Goal: Transaction & Acquisition: Purchase product/service

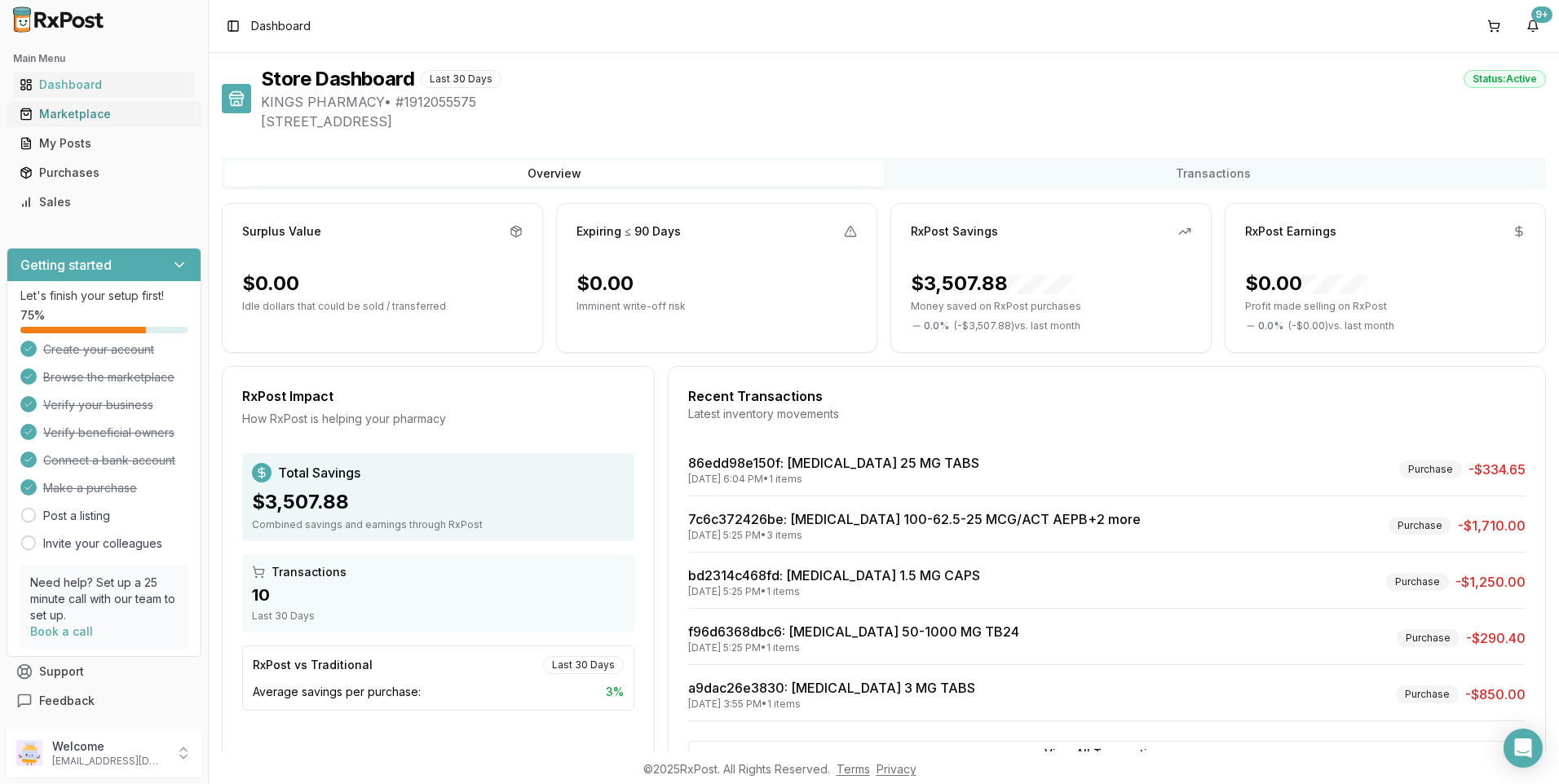
click at [81, 114] on div "Marketplace" at bounding box center [104, 114] width 169 height 16
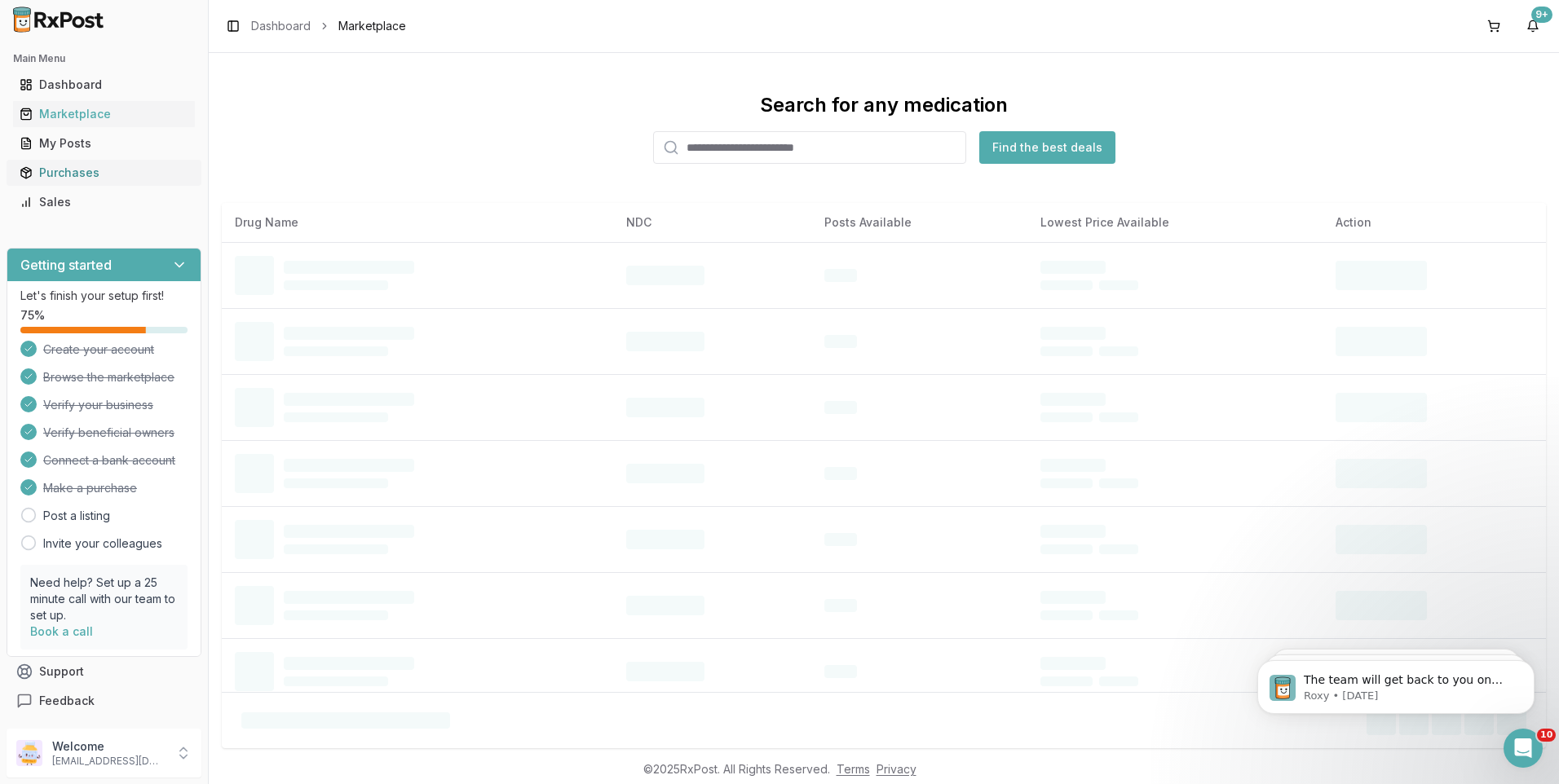
click at [78, 173] on div "Purchases" at bounding box center [104, 172] width 169 height 16
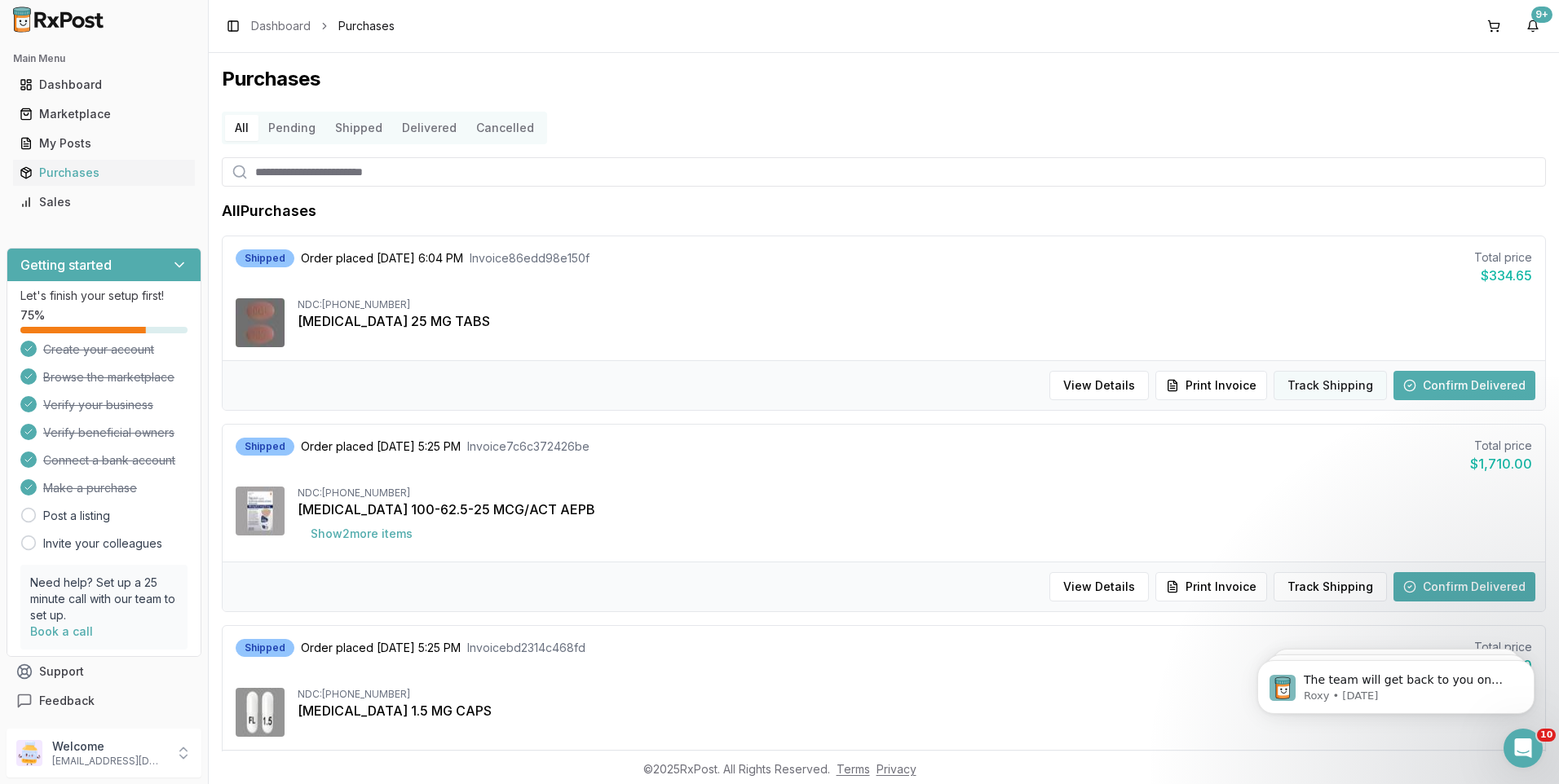
click at [1349, 384] on button "Track Shipping" at bounding box center [1329, 385] width 113 height 29
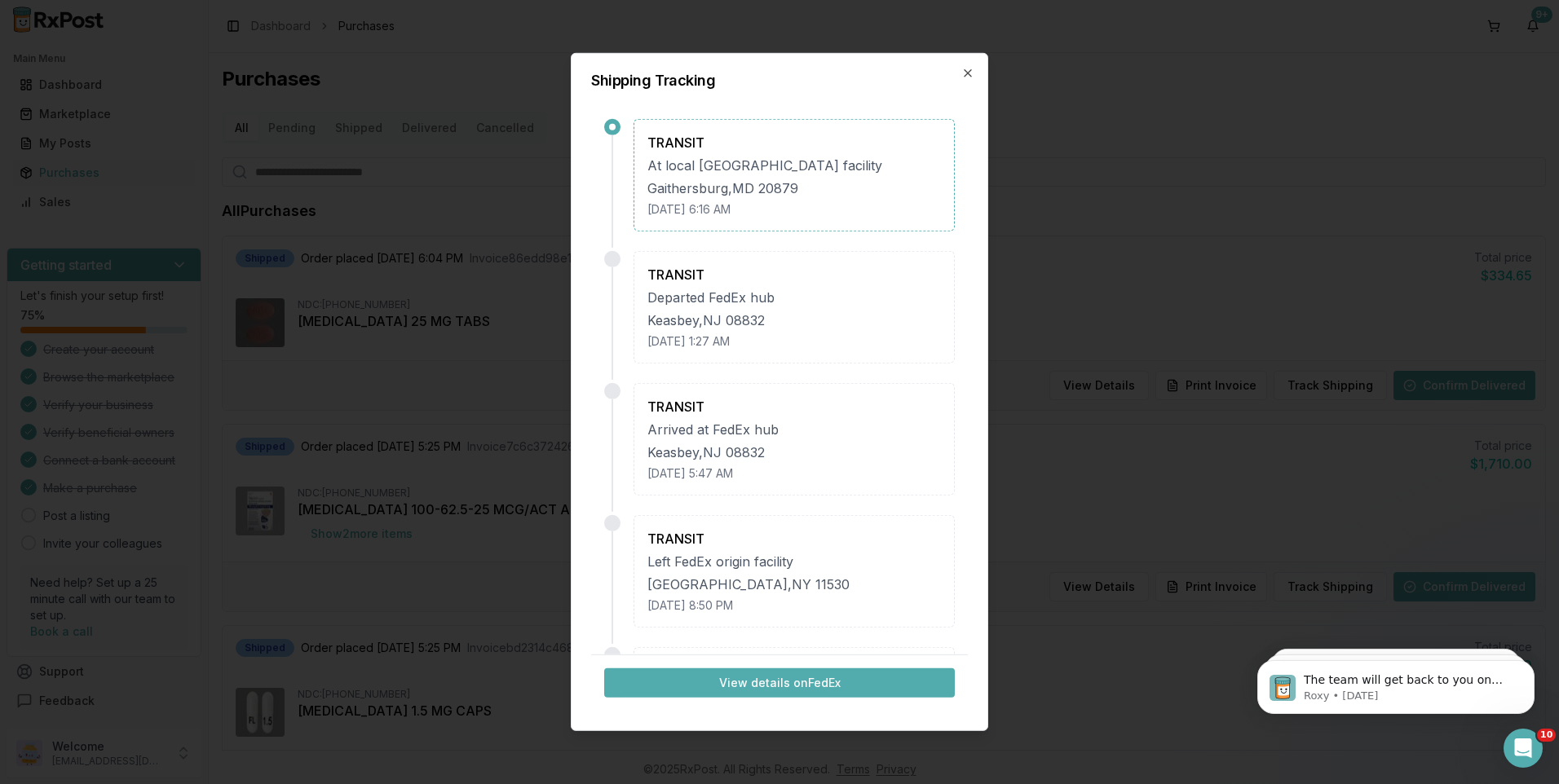
click at [765, 687] on button "View details on FedEx" at bounding box center [779, 682] width 350 height 29
click at [961, 70] on icon "button" at bounding box center [967, 73] width 13 height 13
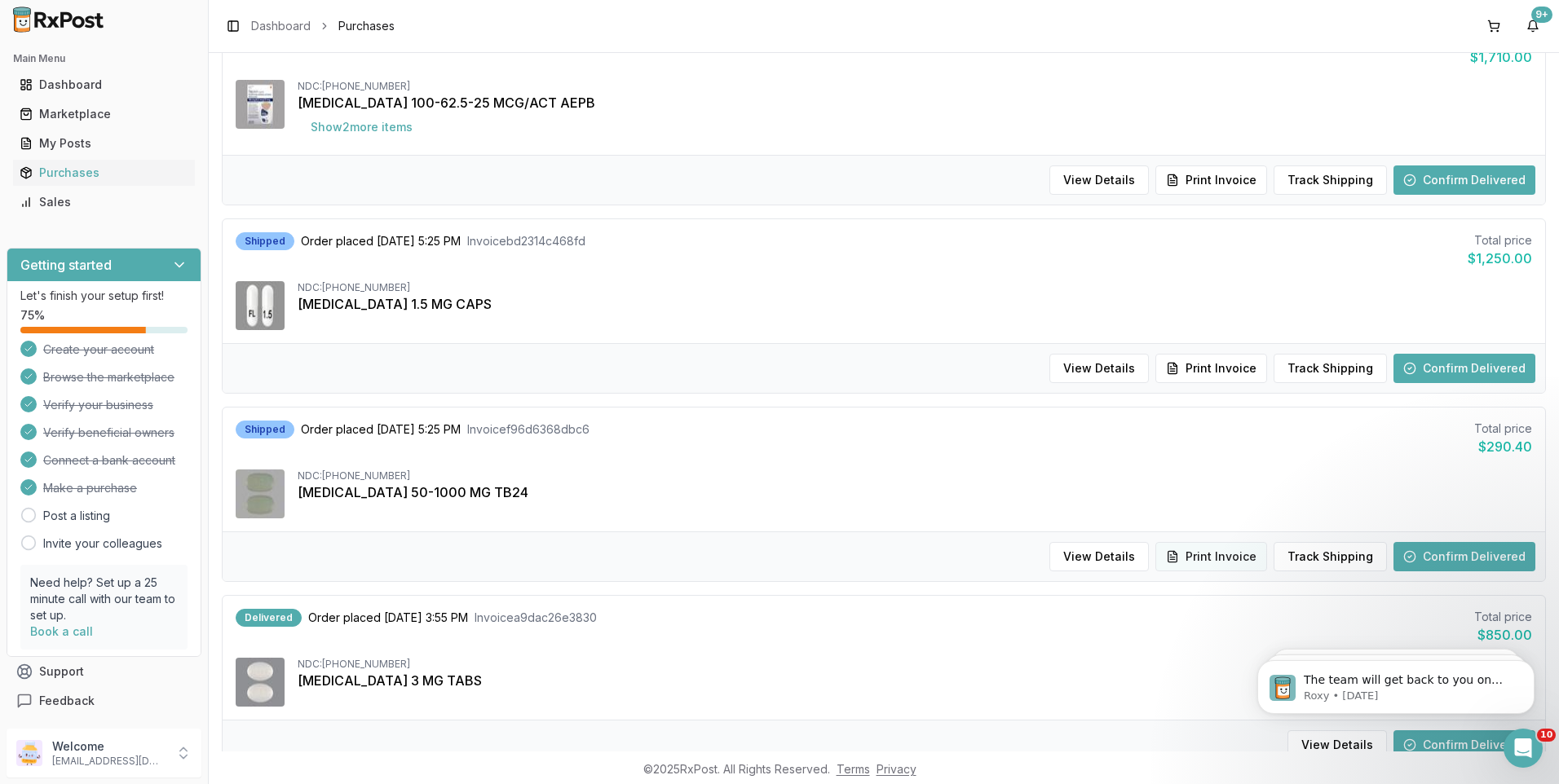
scroll to position [407, 0]
click at [1319, 556] on button "Track Shipping" at bounding box center [1329, 555] width 113 height 29
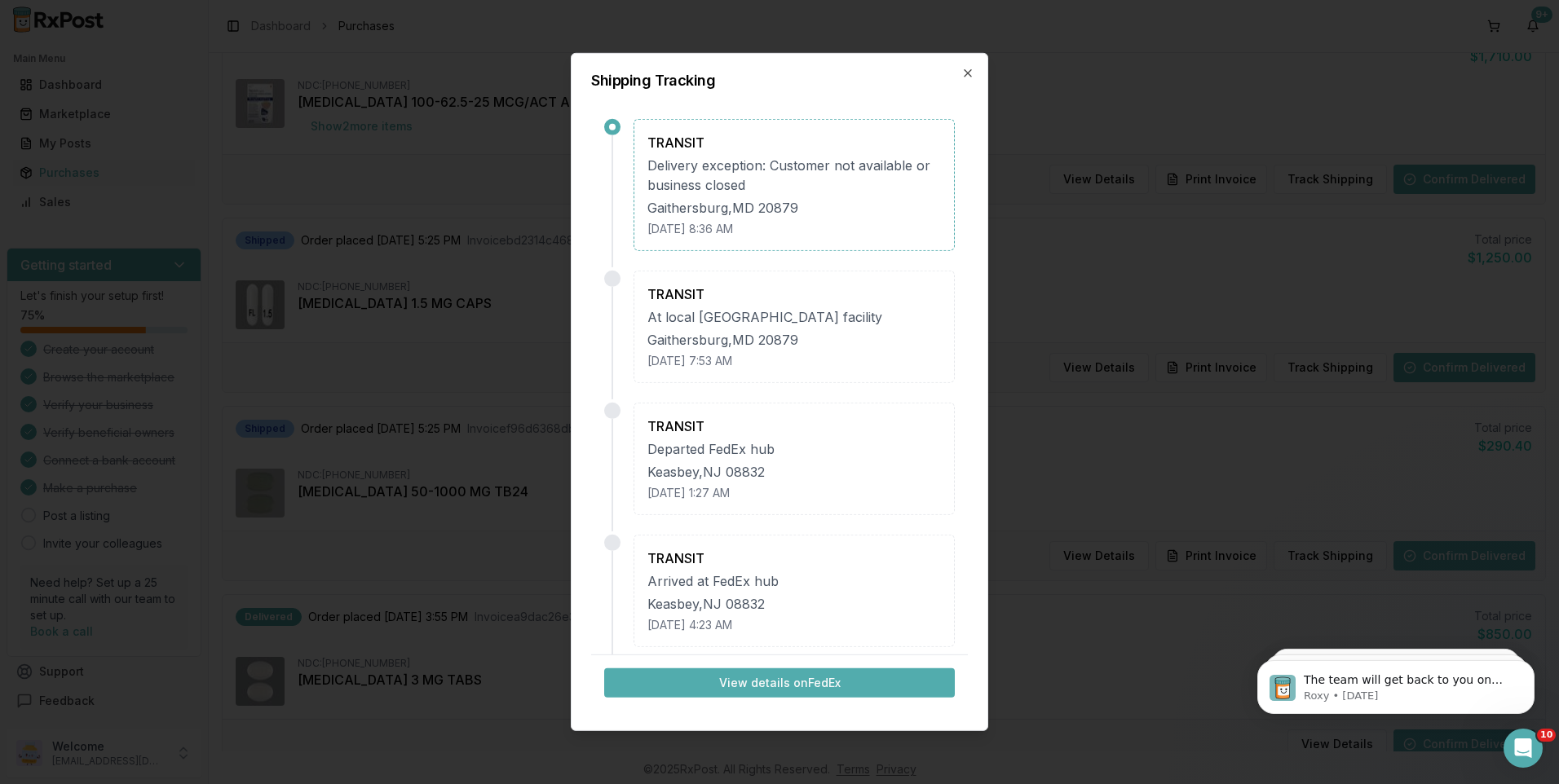
click at [821, 682] on button "View details on FedEx" at bounding box center [779, 682] width 350 height 29
click at [962, 71] on icon "button" at bounding box center [967, 73] width 13 height 13
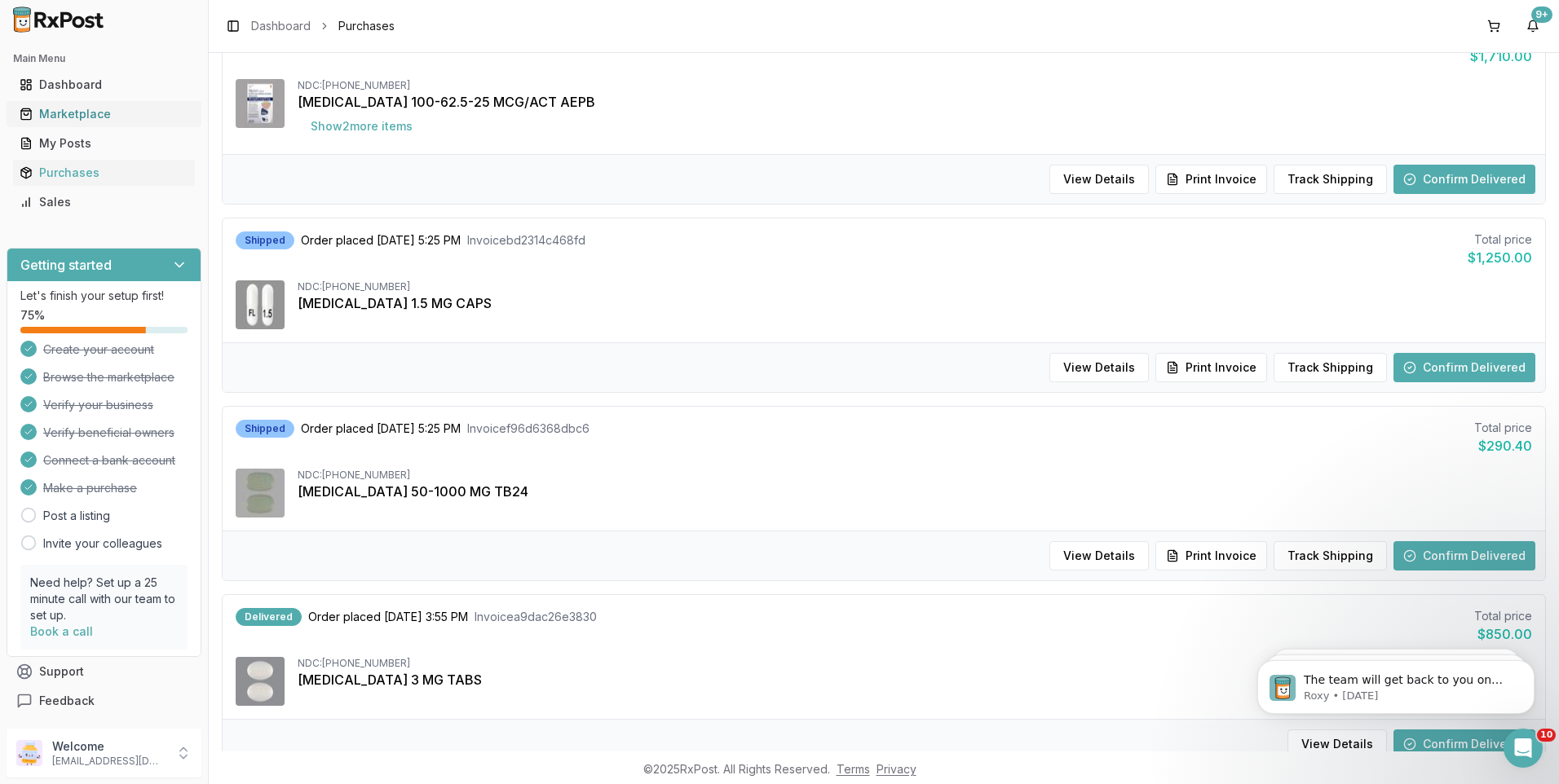
click at [61, 110] on div "Marketplace" at bounding box center [104, 114] width 169 height 16
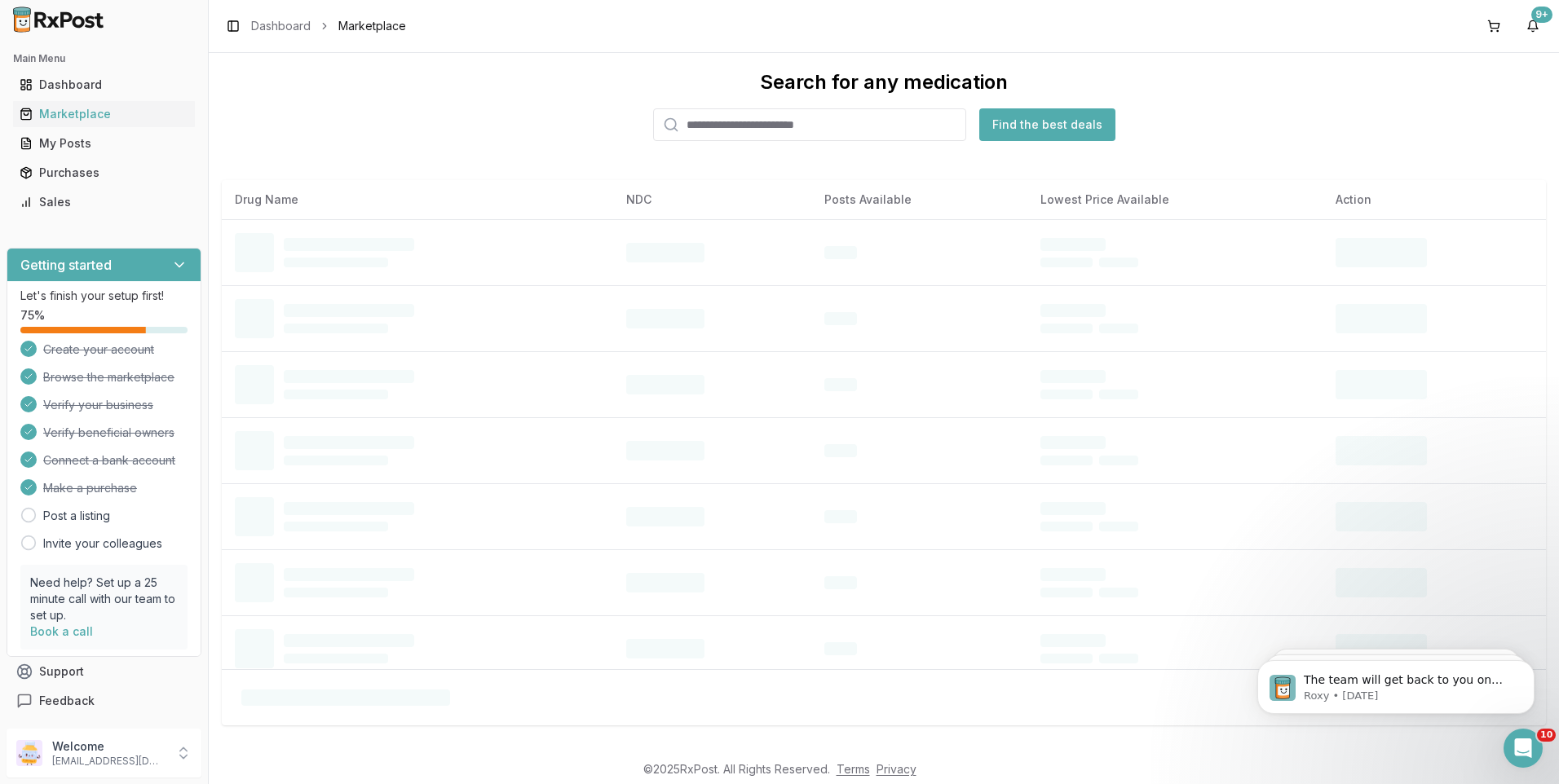
click at [800, 129] on input "search" at bounding box center [810, 124] width 313 height 32
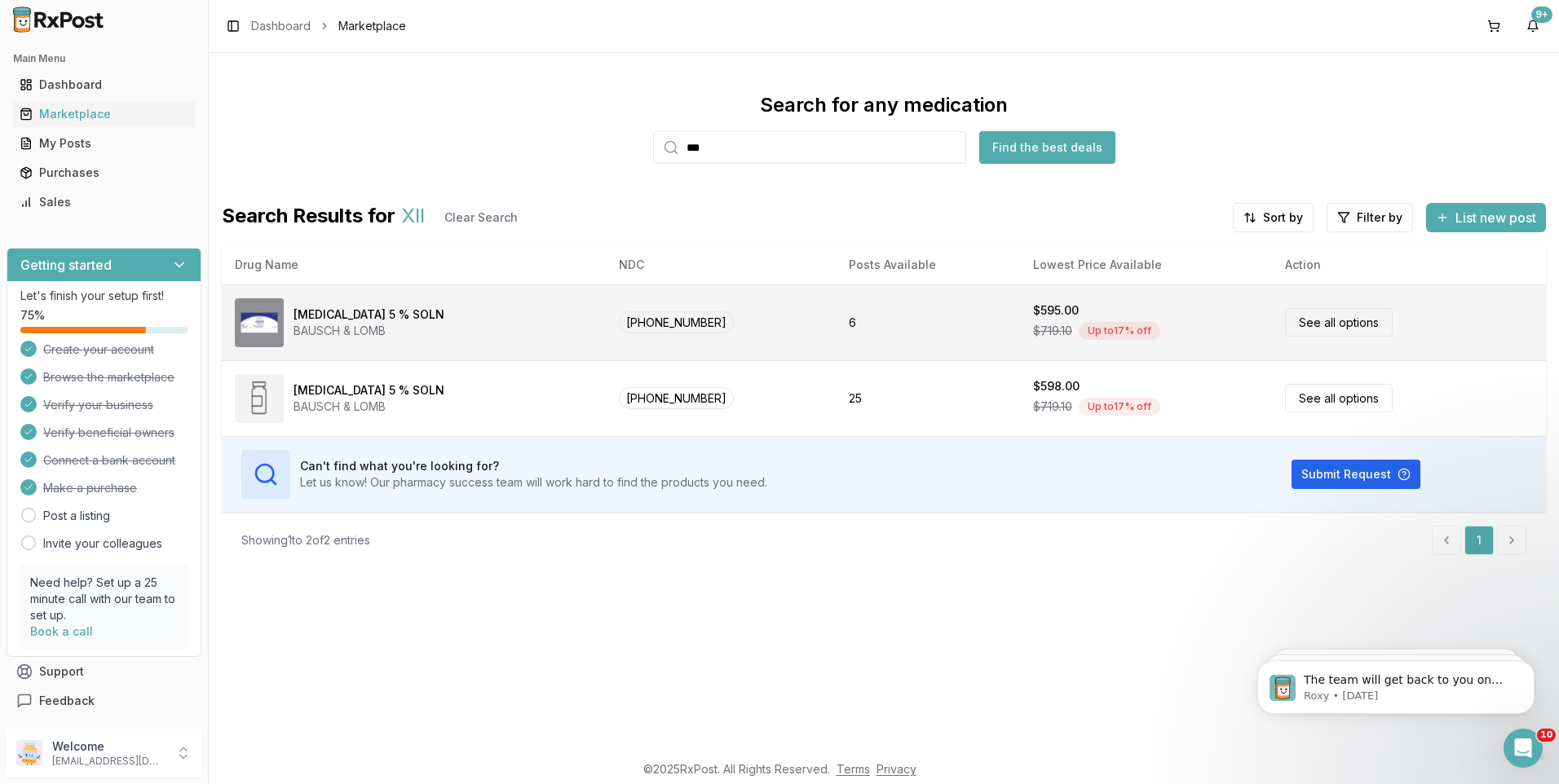
type input "***"
click at [1305, 323] on link "See all options" at bounding box center [1338, 323] width 107 height 28
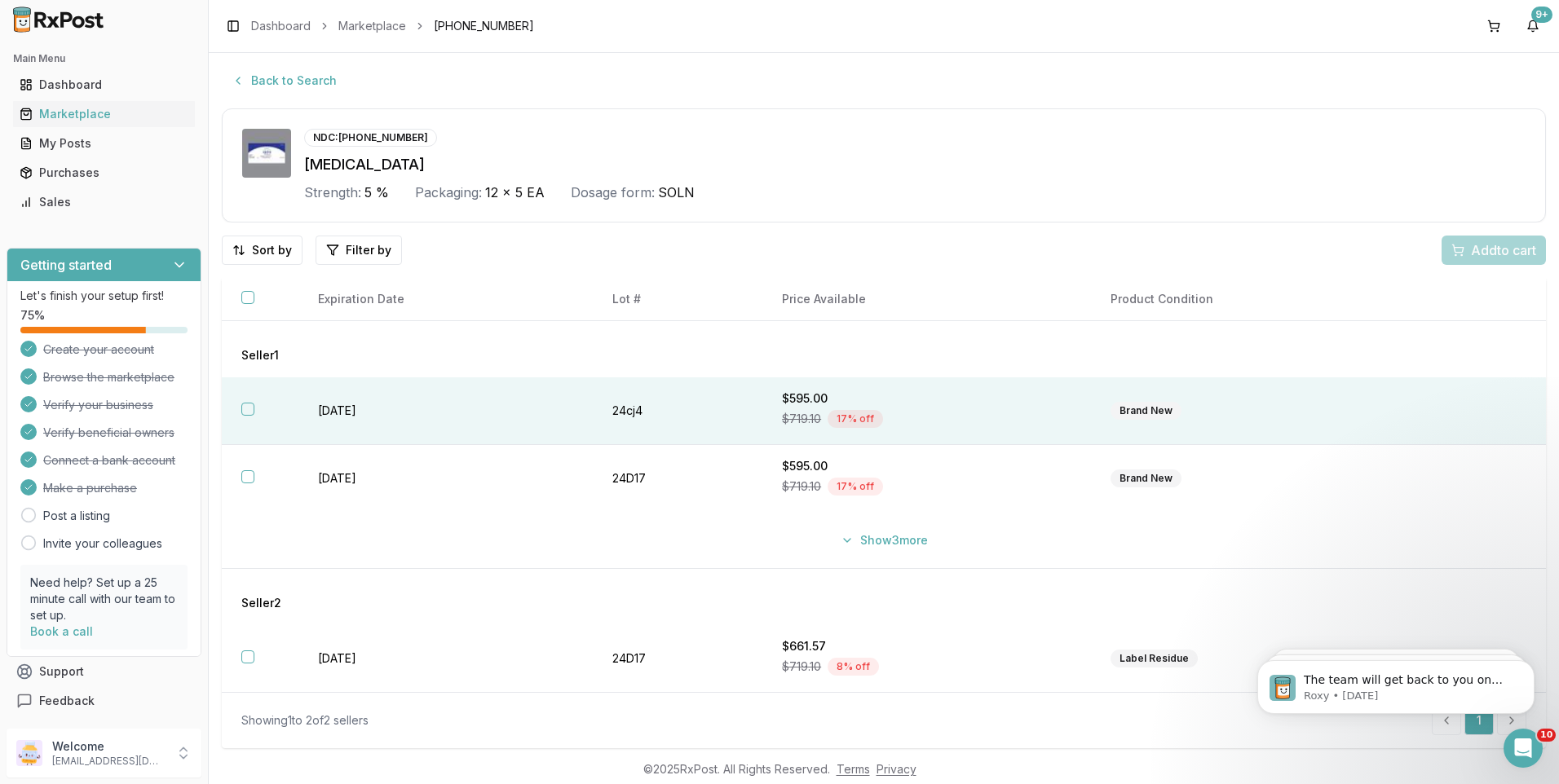
click at [248, 407] on button "button" at bounding box center [248, 409] width 13 height 13
